Goal: Find specific page/section: Find specific page/section

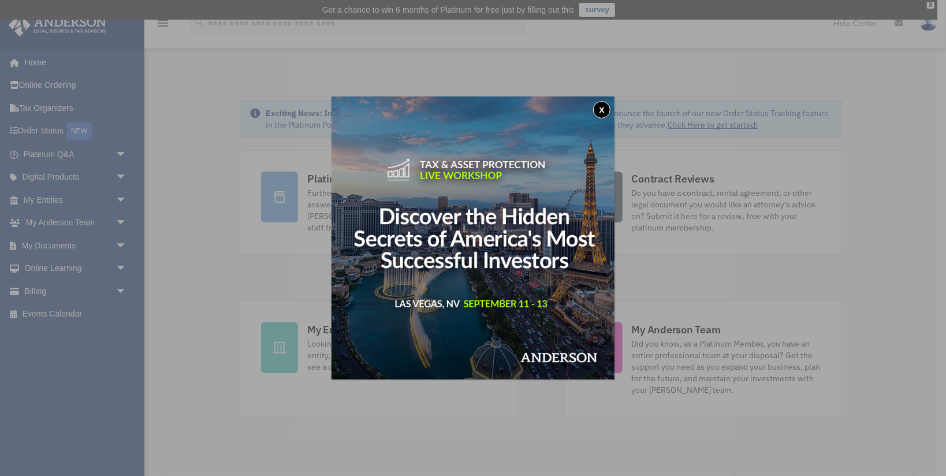
click at [597, 110] on button "x" at bounding box center [601, 109] width 17 height 17
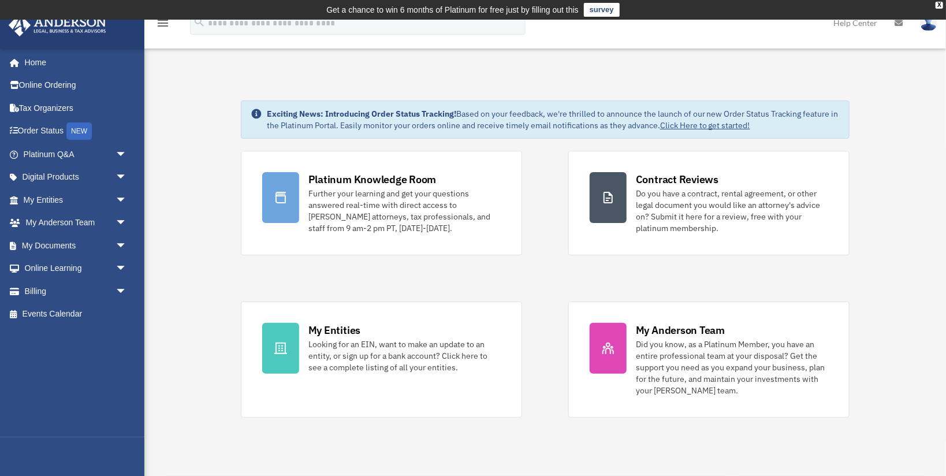
click at [120, 151] on span "arrow_drop_down" at bounding box center [126, 155] width 23 height 24
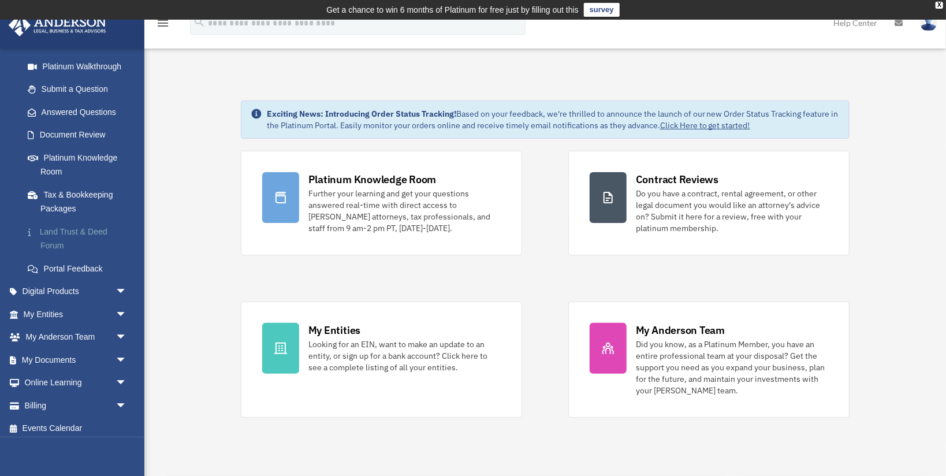
scroll to position [130, 0]
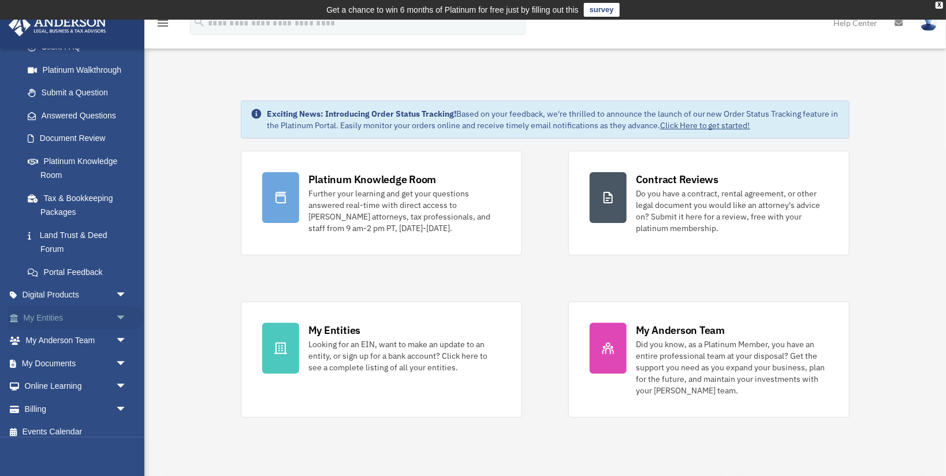
click at [115, 311] on span "arrow_drop_down" at bounding box center [126, 318] width 23 height 24
click at [115, 311] on span "arrow_drop_up" at bounding box center [126, 318] width 23 height 24
click at [120, 333] on span "arrow_drop_down" at bounding box center [126, 341] width 23 height 24
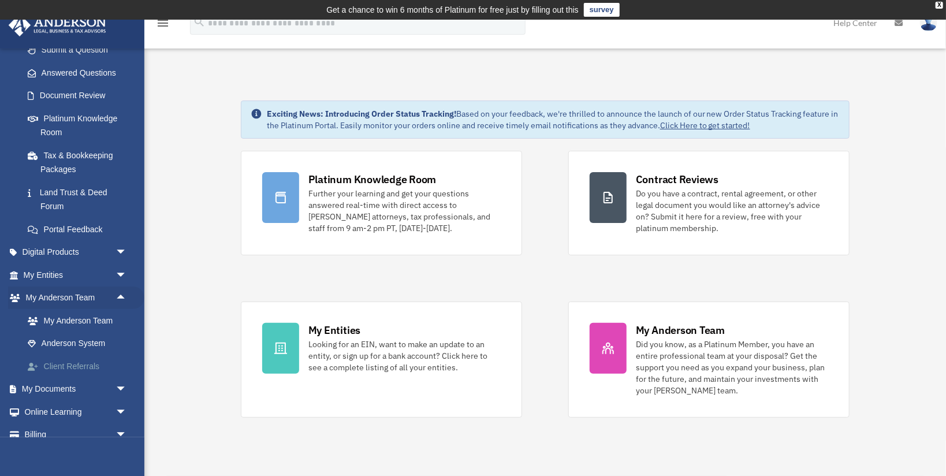
scroll to position [206, 0]
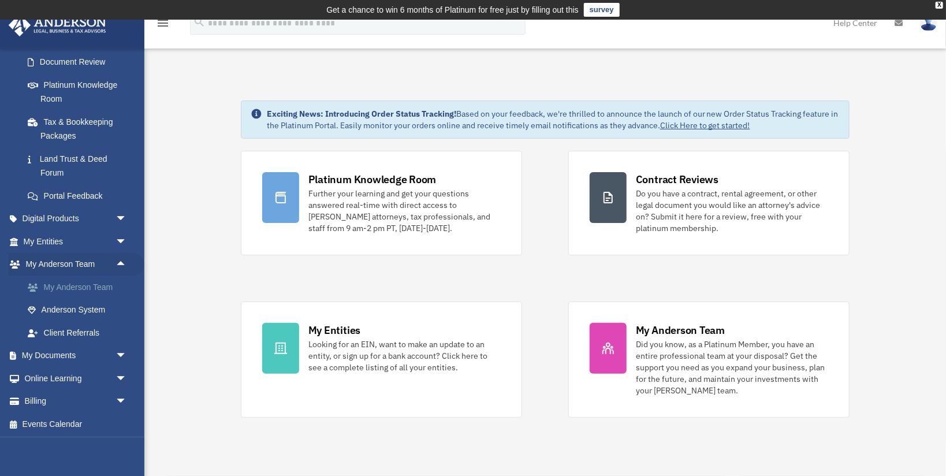
click at [107, 288] on link "My Anderson Team" at bounding box center [80, 286] width 128 height 23
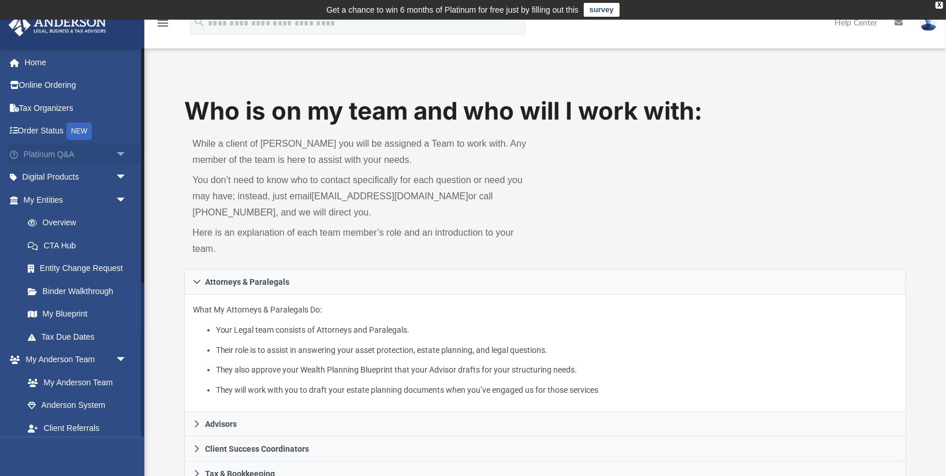
click at [123, 153] on span "arrow_drop_down" at bounding box center [126, 155] width 23 height 24
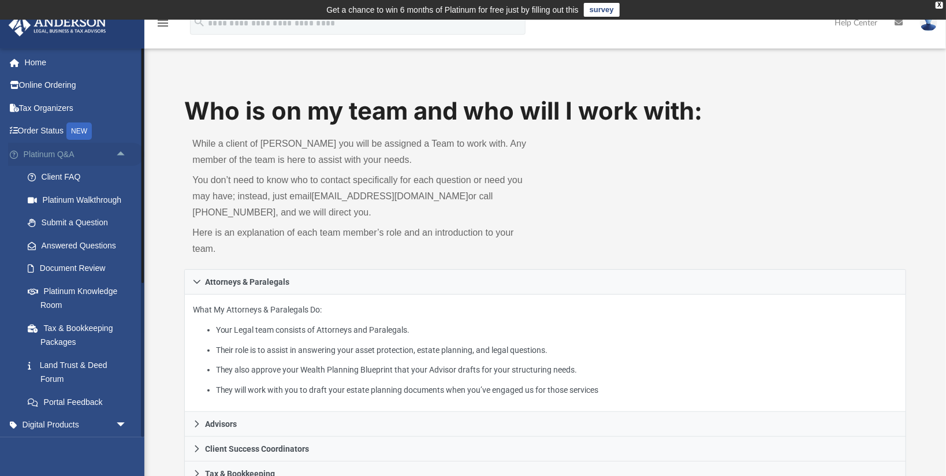
click at [123, 153] on span "arrow_drop_up" at bounding box center [126, 155] width 23 height 24
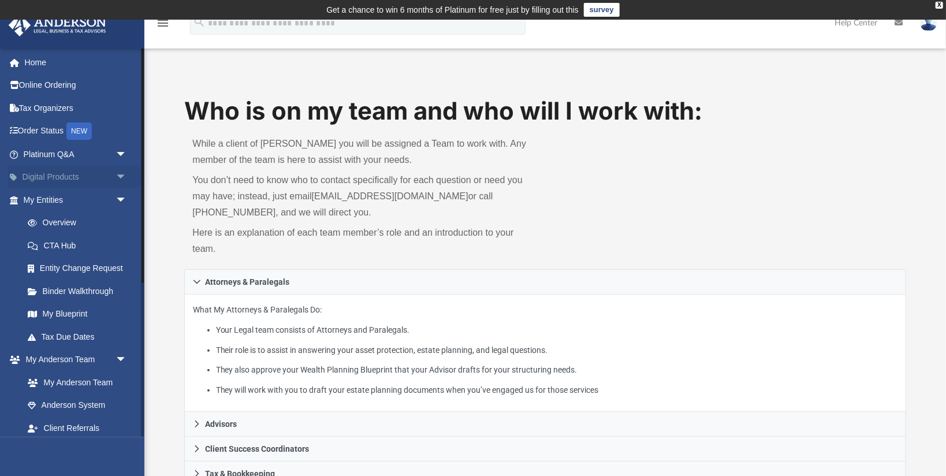
click at [119, 177] on span "arrow_drop_down" at bounding box center [126, 178] width 23 height 24
click at [119, 177] on span "arrow_drop_up" at bounding box center [126, 178] width 23 height 24
click at [440, 46] on div "menu search Site Menu add robertschoelzel2020@gmail.com My Profile Reset Passwo…" at bounding box center [473, 28] width 928 height 39
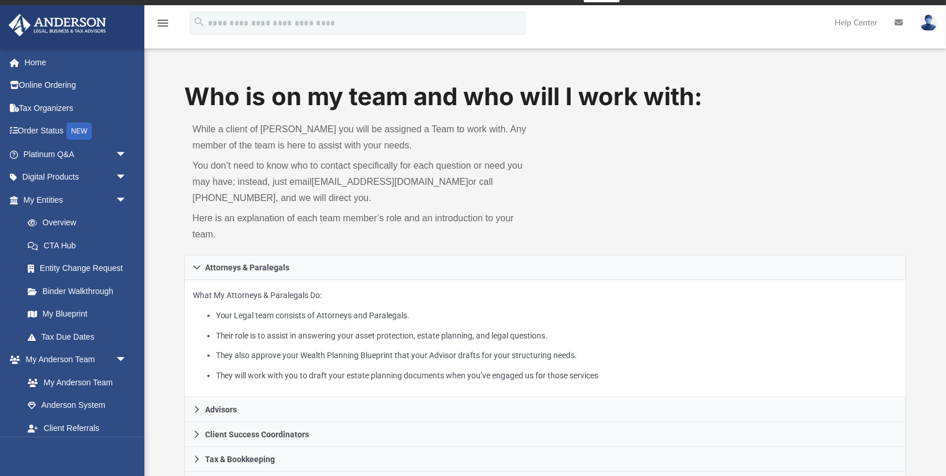
scroll to position [14, 0]
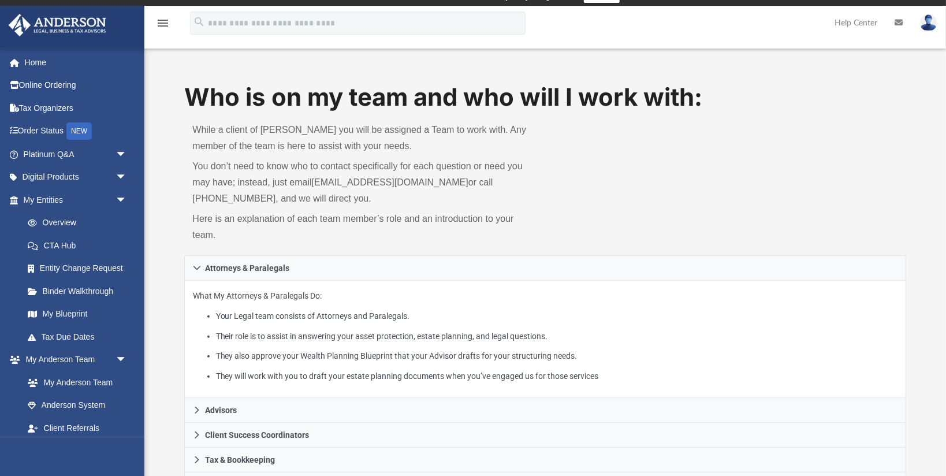
click at [927, 25] on img at bounding box center [928, 22] width 17 height 17
click at [566, 31] on div "menu search Site Menu add robertschoelzel2020@gmail.com My Profile Reset Passwo…" at bounding box center [473, 28] width 928 height 39
